Goal: Task Accomplishment & Management: Manage account settings

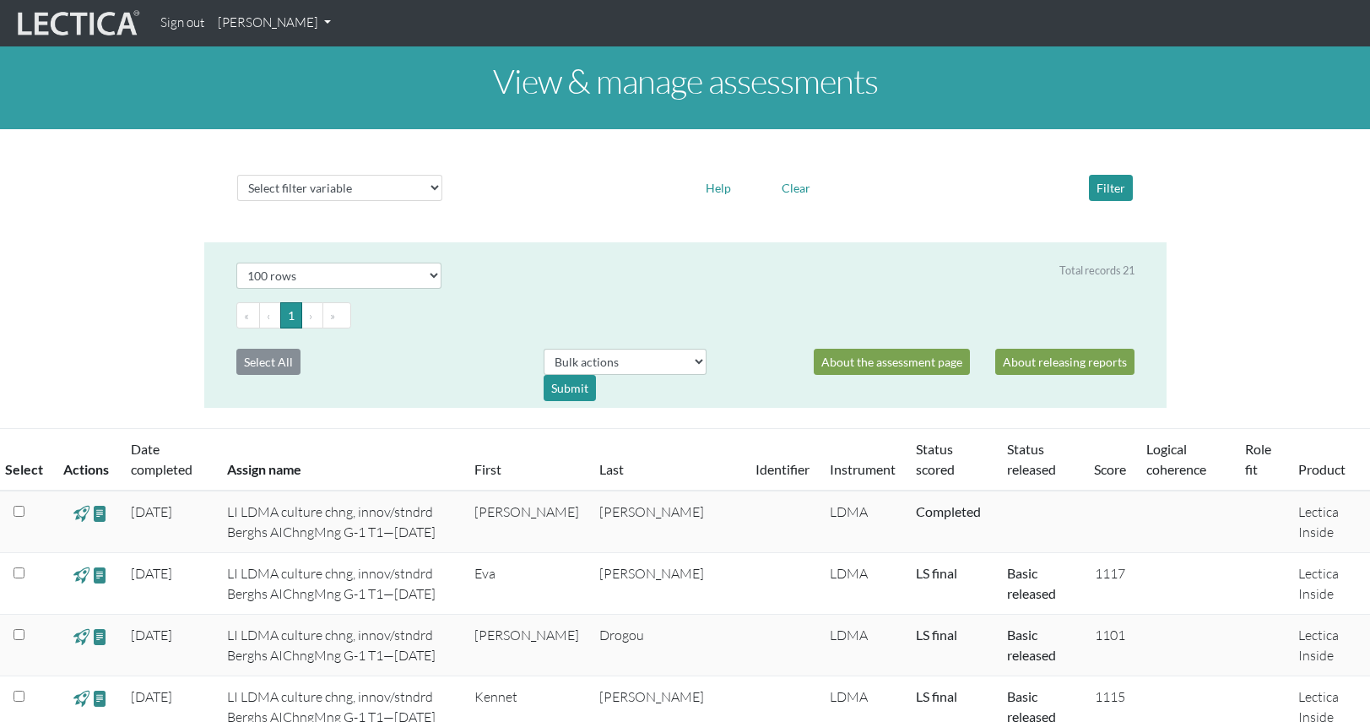
select select "100"
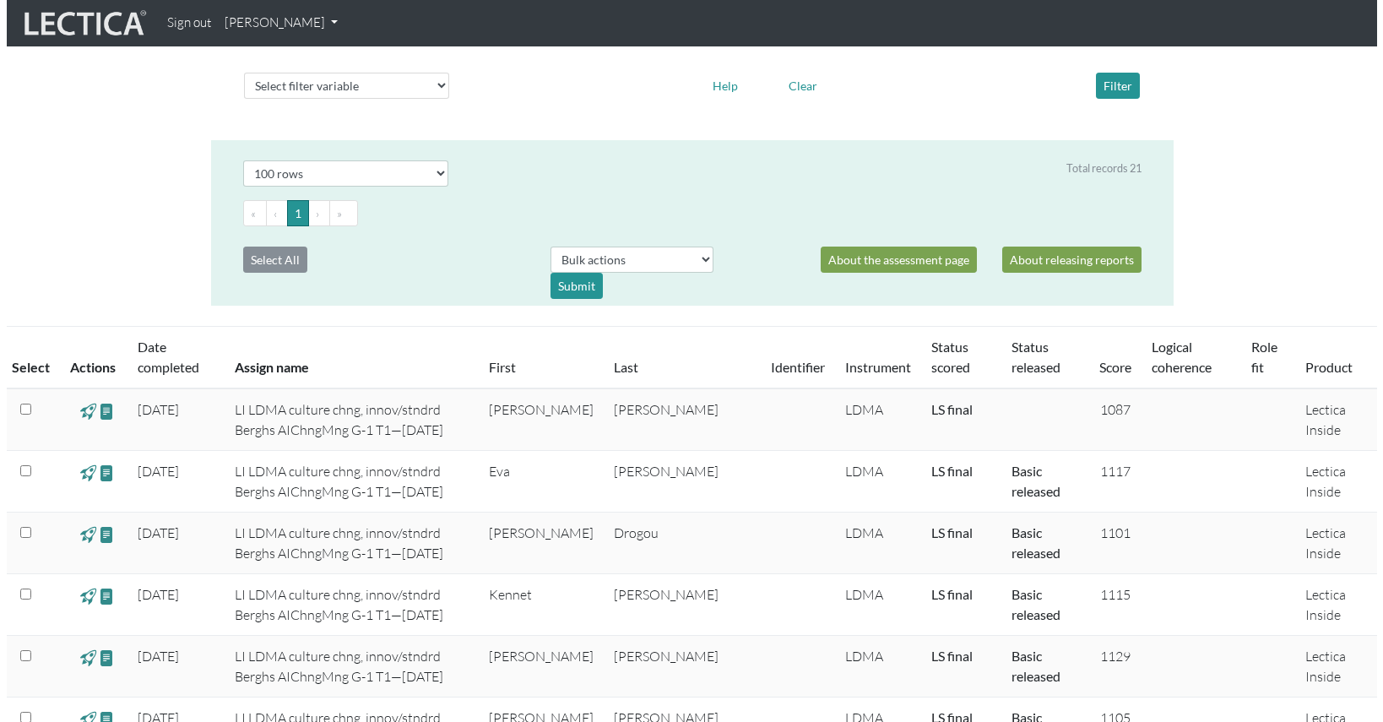
scroll to position [73, 0]
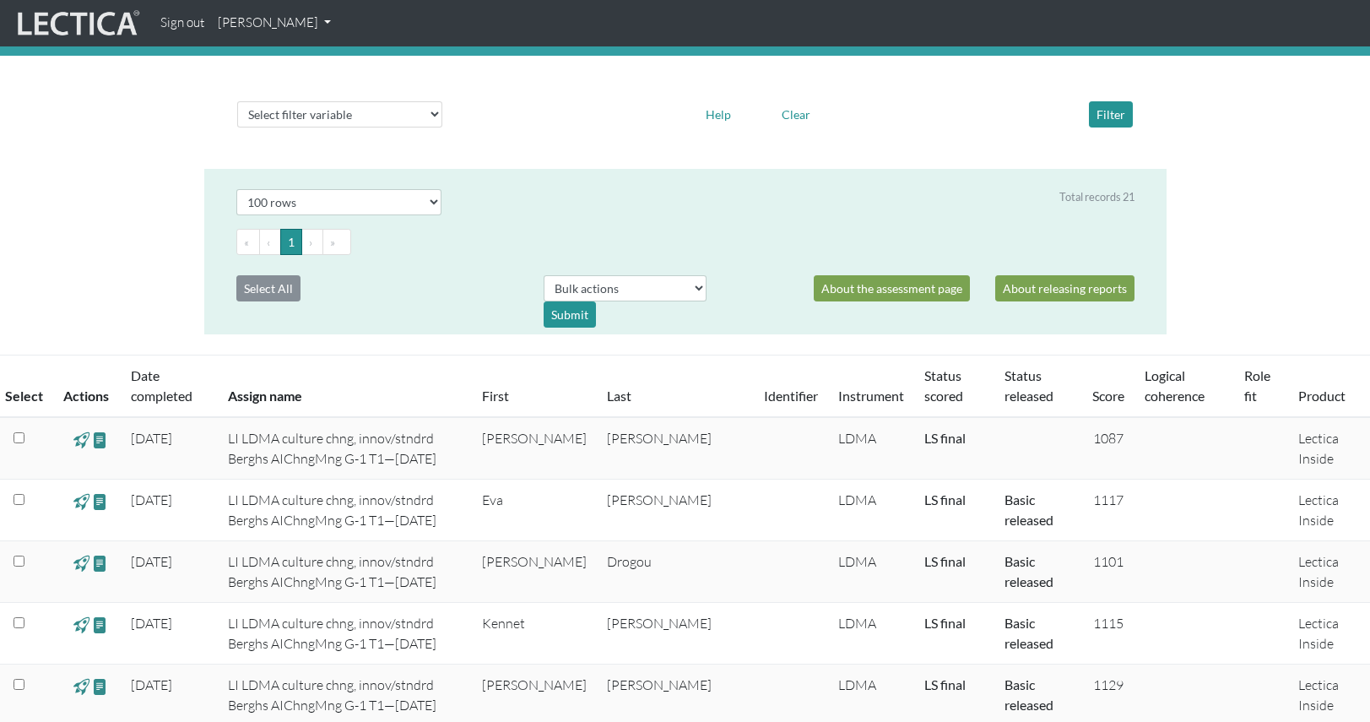
click at [83, 441] on span at bounding box center [81, 439] width 16 height 19
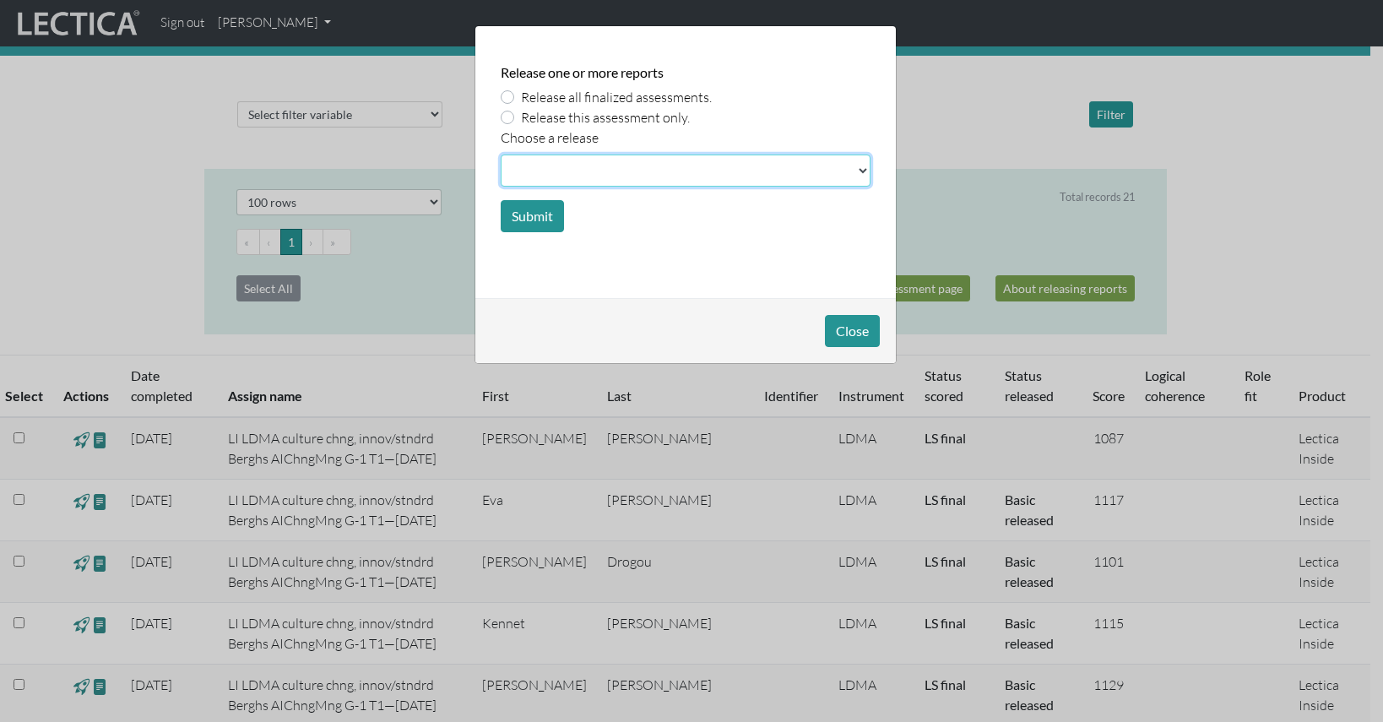
click at [860, 167] on select at bounding box center [686, 171] width 370 height 32
select select "basic"
click at [501, 155] on select at bounding box center [686, 171] width 370 height 32
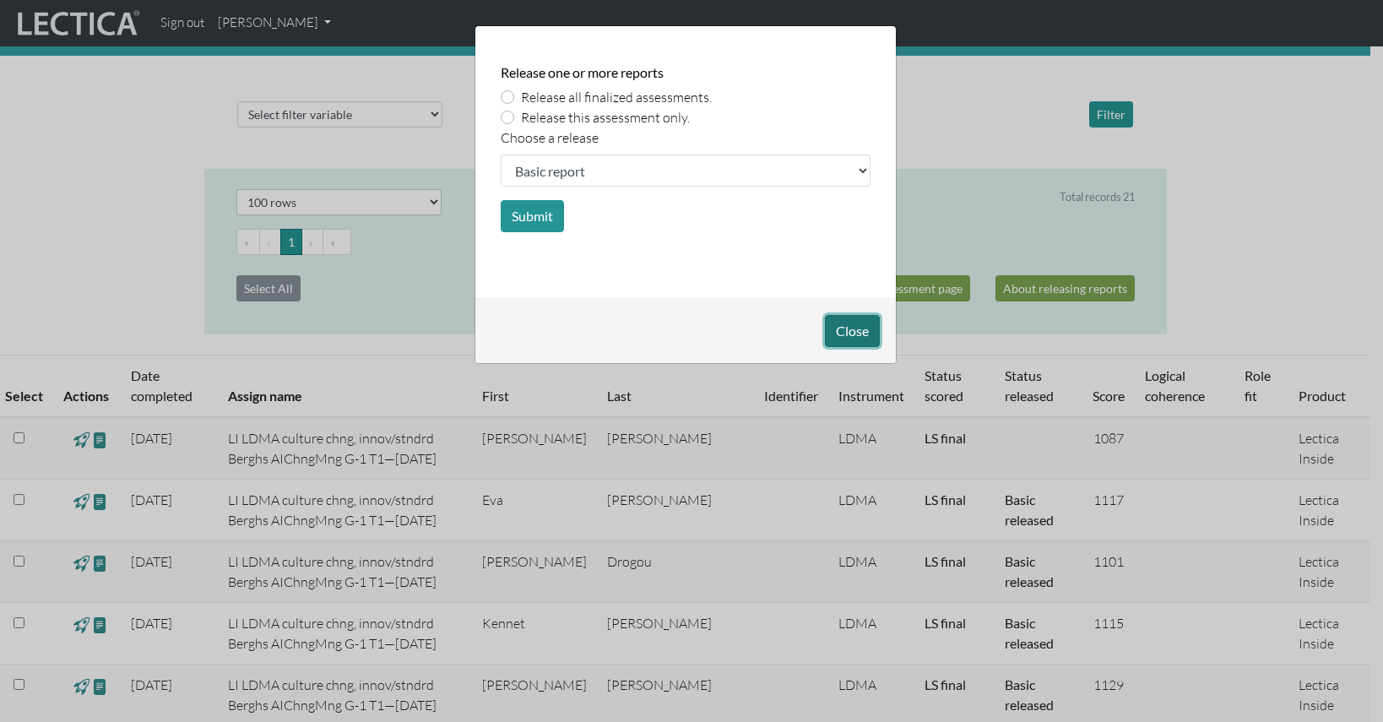
click at [852, 330] on button "Close" at bounding box center [852, 331] width 55 height 32
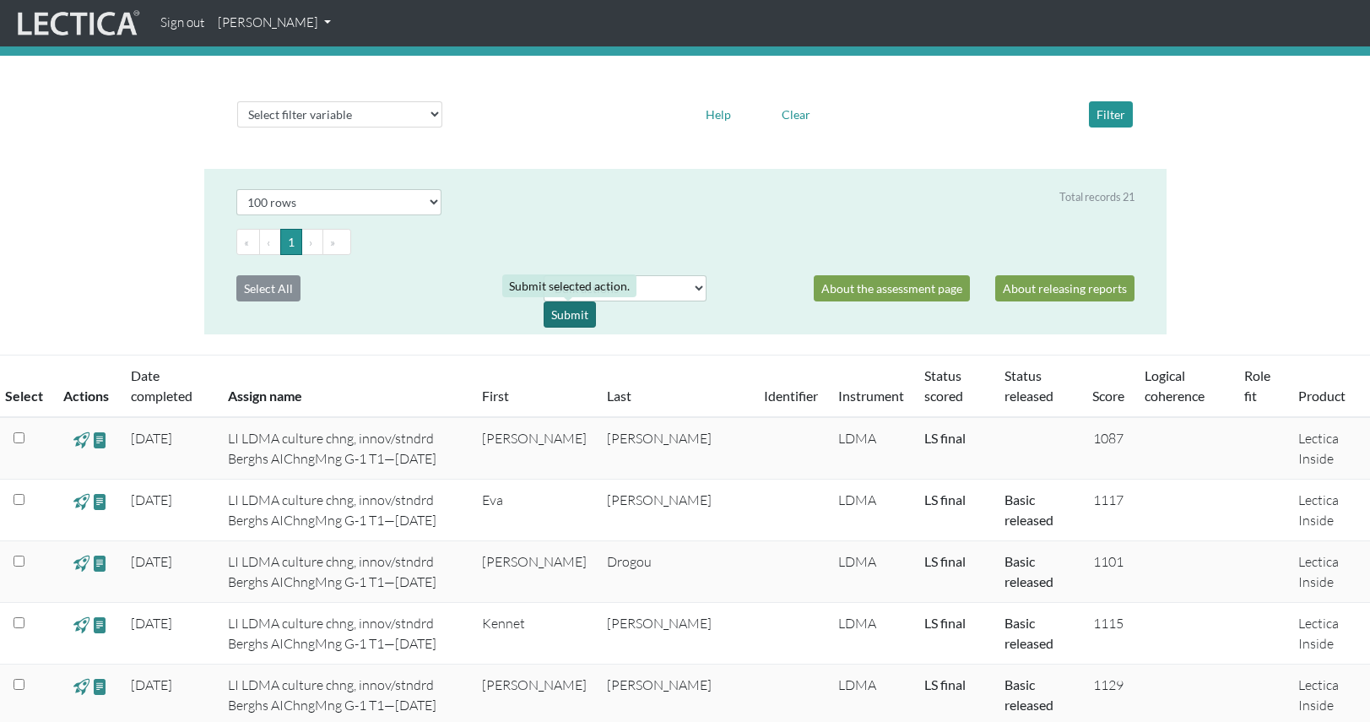
click at [572, 317] on div "Submit" at bounding box center [570, 314] width 52 height 26
click at [16, 437] on input "checkbox" at bounding box center [19, 437] width 11 height 11
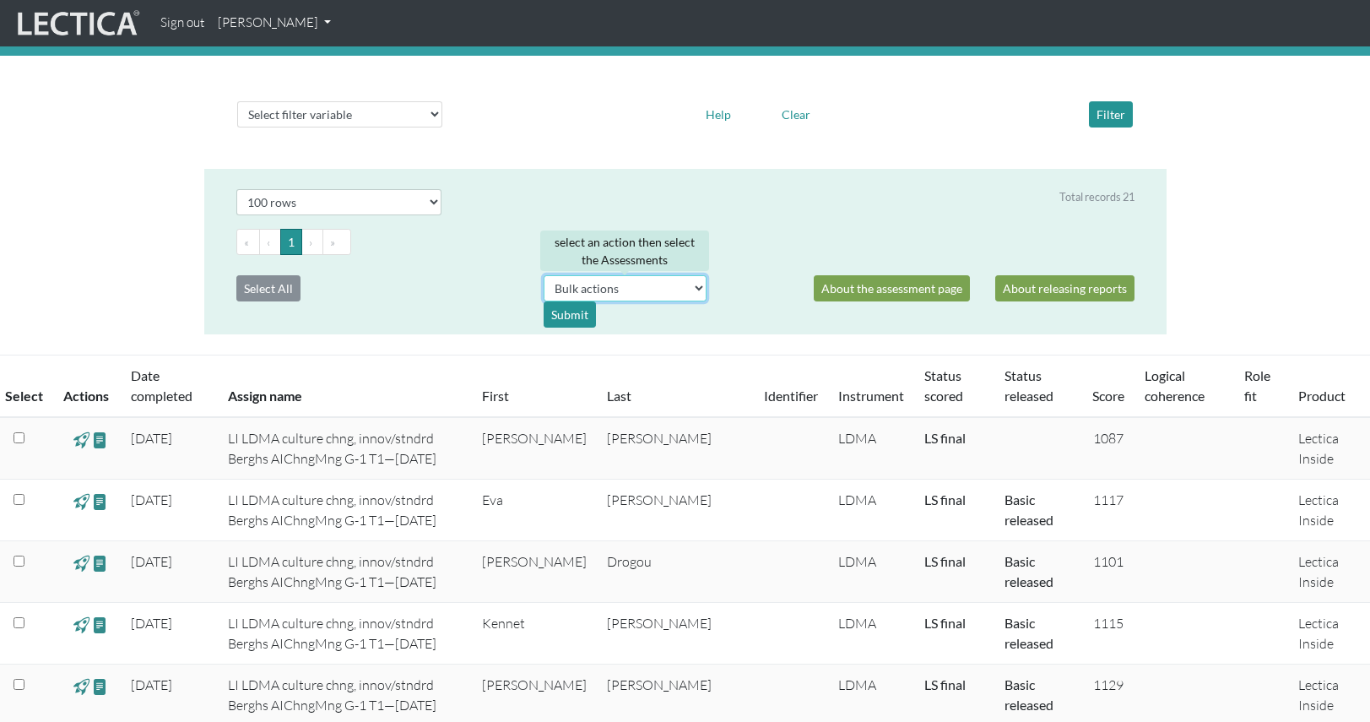
click at [694, 289] on select "Bulk actions download test-taker data" at bounding box center [625, 288] width 163 height 26
click at [21, 436] on input "checkbox" at bounding box center [19, 437] width 11 height 11
click at [696, 286] on select "Bulk actions download test-taker data" at bounding box center [625, 288] width 163 height 26
click at [435, 115] on select "Select filter variable Assignment name Date started Date completed First name G…" at bounding box center [339, 114] width 205 height 26
click at [79, 439] on span at bounding box center [81, 439] width 16 height 19
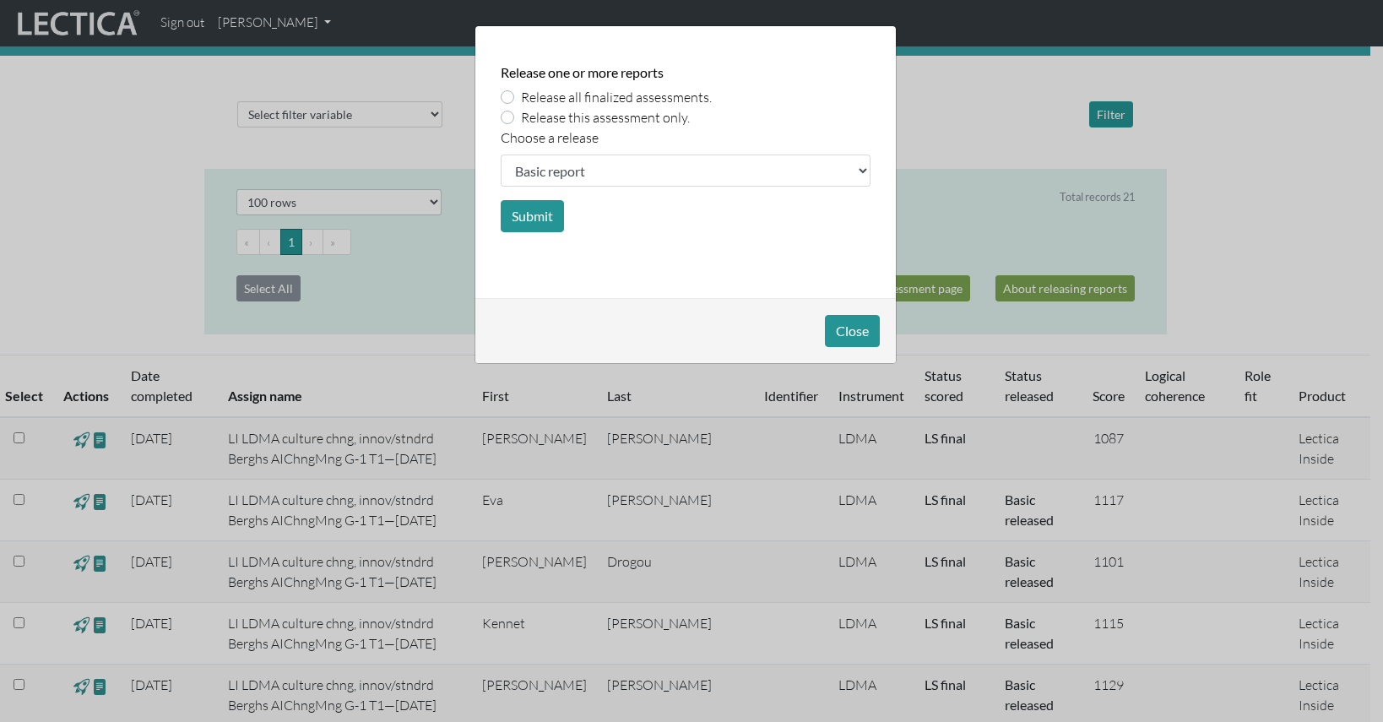
click at [521, 118] on label "Release this assessment only." at bounding box center [605, 117] width 169 height 20
click at [509, 118] on input "Release this assessment only." at bounding box center [508, 115] width 14 height 17
radio input "true"
click at [530, 218] on button "Submit" at bounding box center [532, 216] width 63 height 32
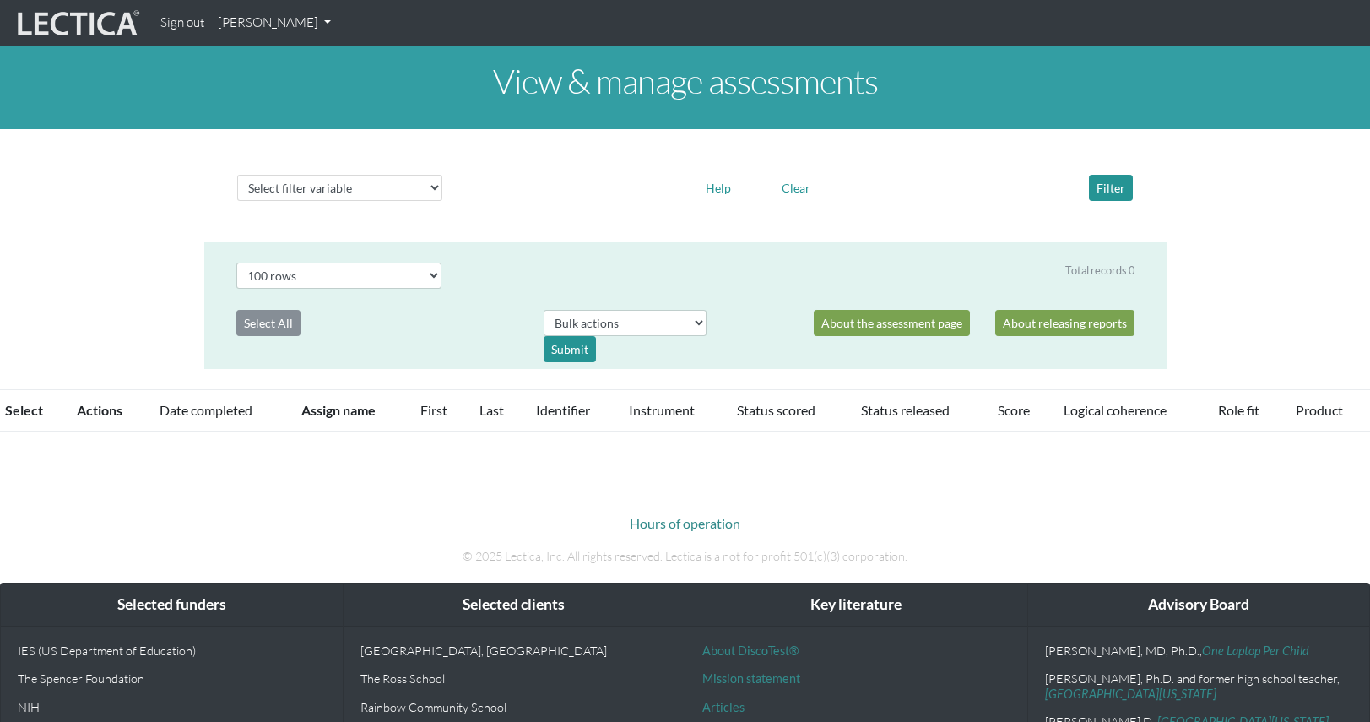
select select "100"
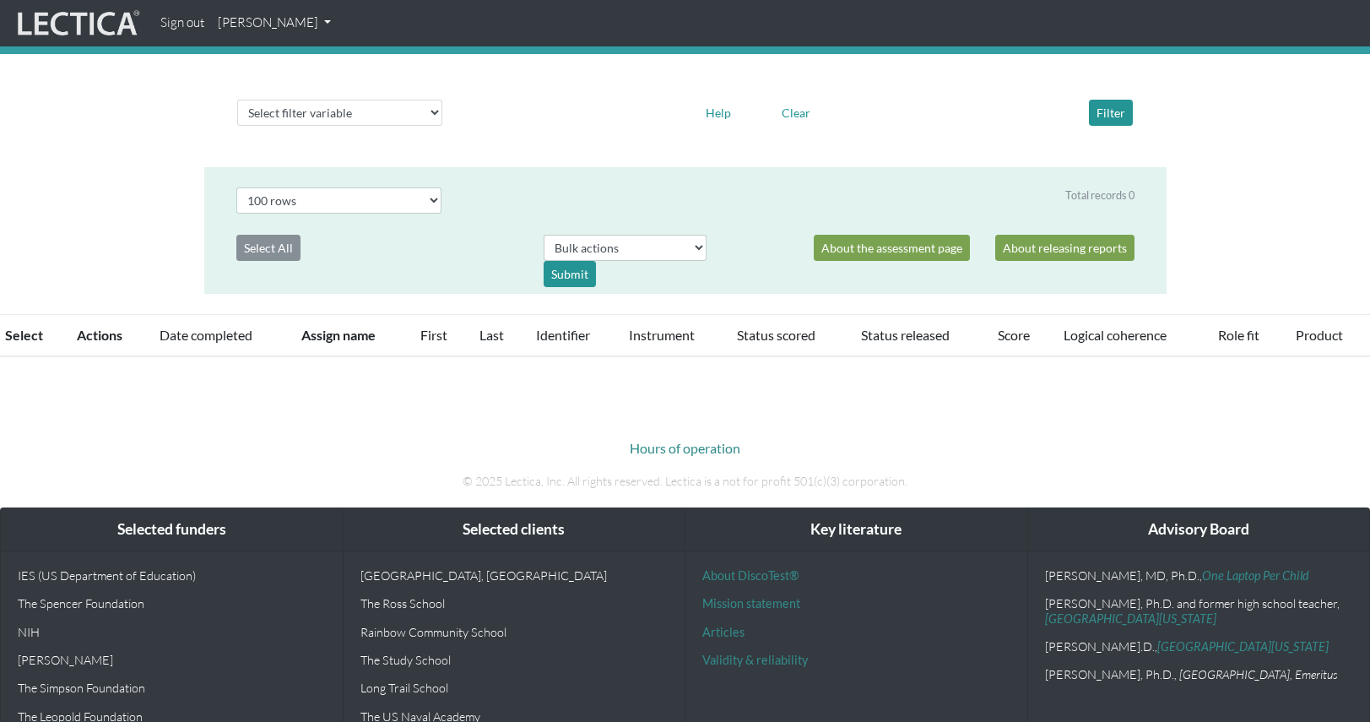
scroll to position [75, 0]
